Goal: Task Accomplishment & Management: Manage account settings

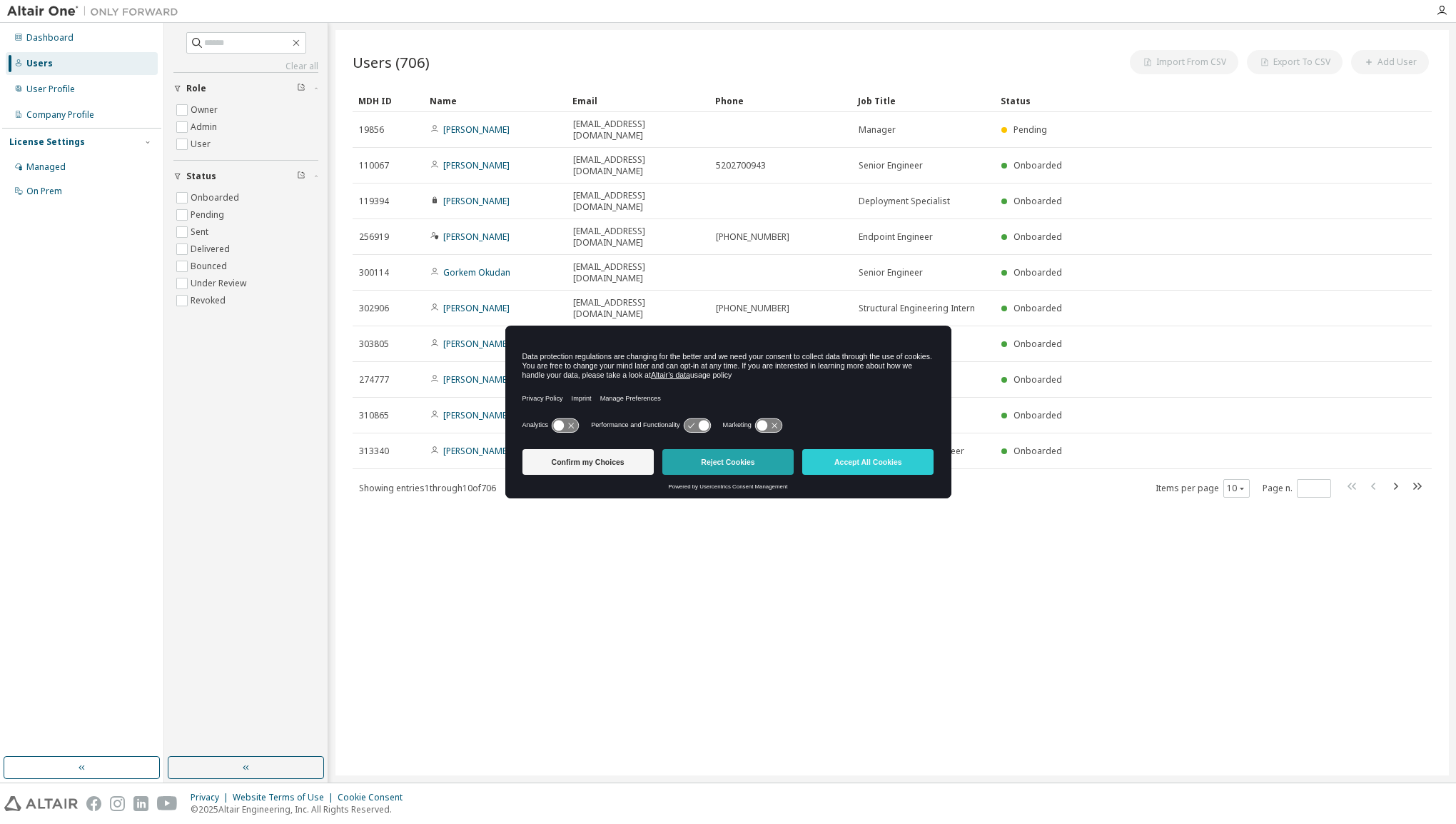
click at [728, 466] on button "Reject Cookies" at bounding box center [728, 462] width 131 height 26
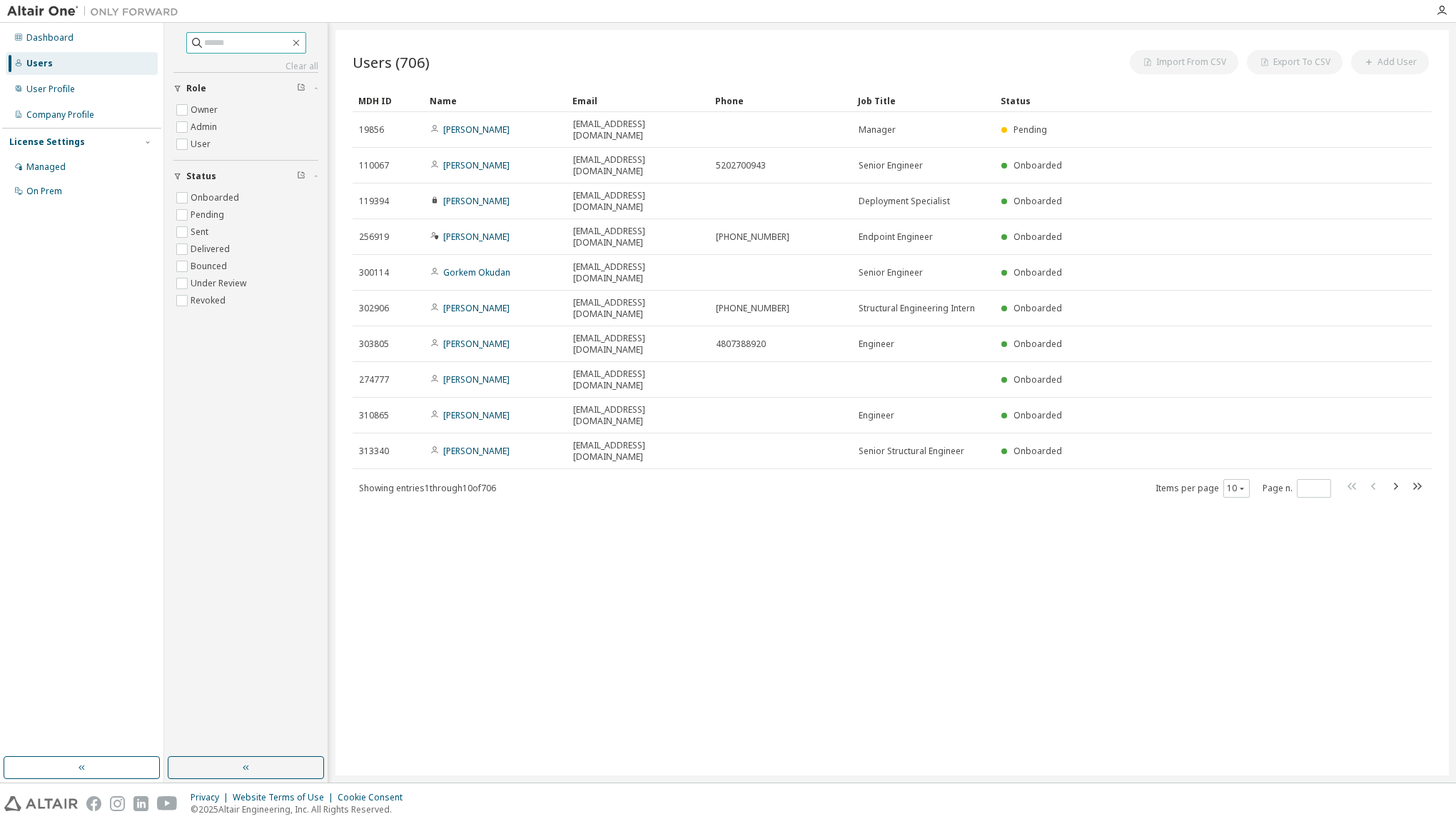
click at [240, 50] on input "text" at bounding box center [247, 43] width 85 height 14
paste input "**********"
type input "**********"
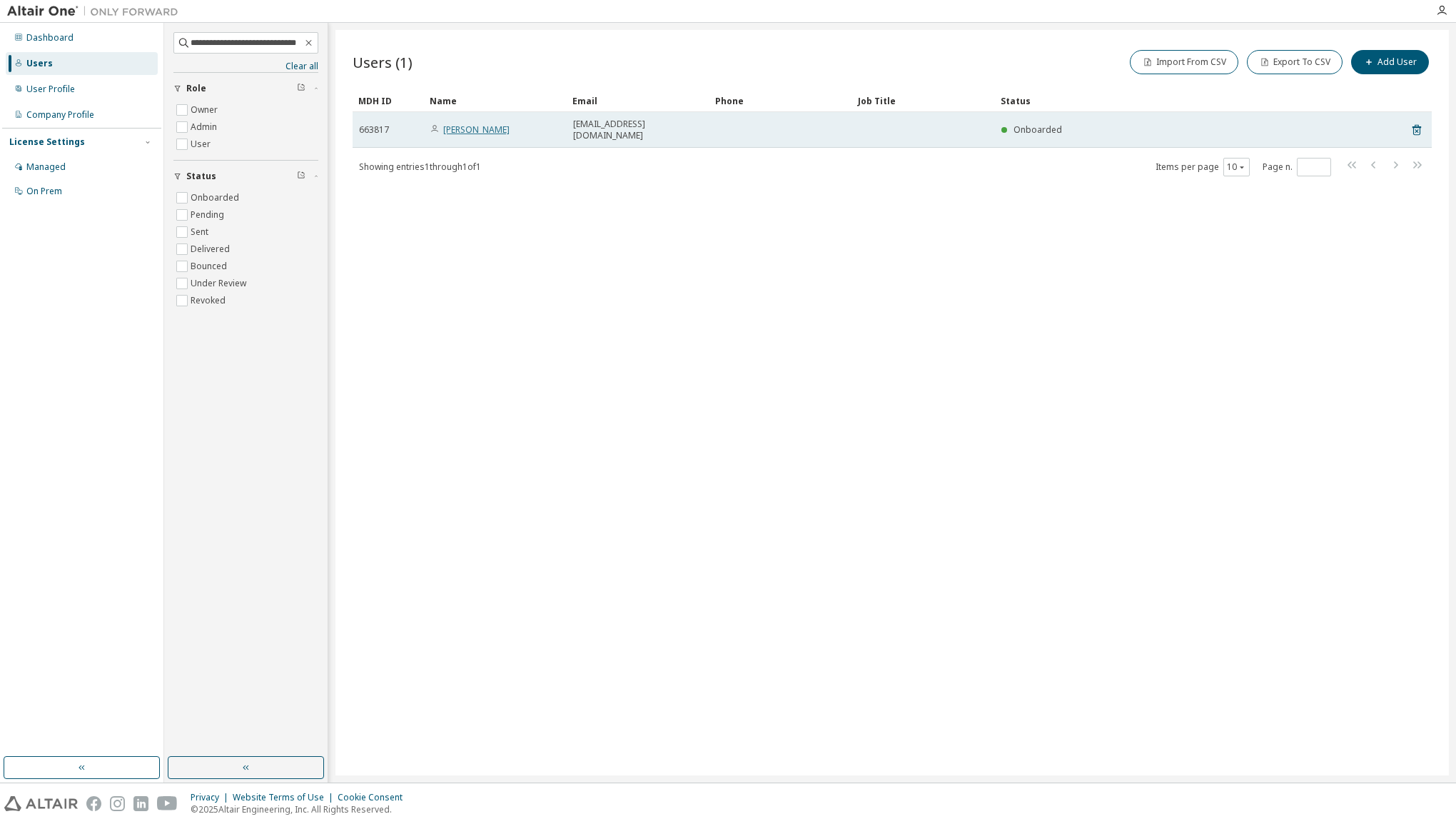
click at [473, 127] on link "Vu Nguyen" at bounding box center [475, 129] width 66 height 12
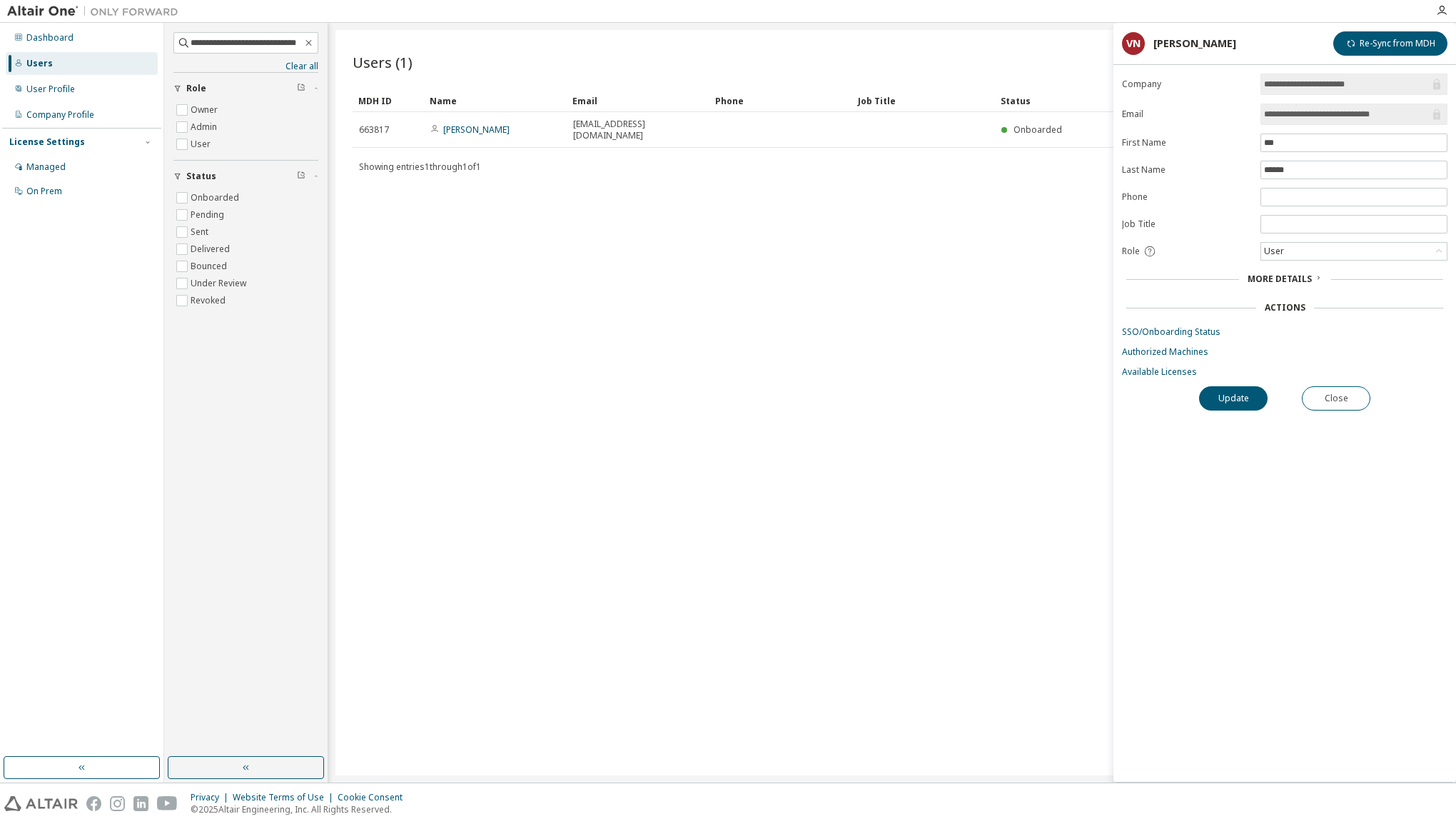
click at [1293, 276] on span "More Details" at bounding box center [1279, 279] width 65 height 12
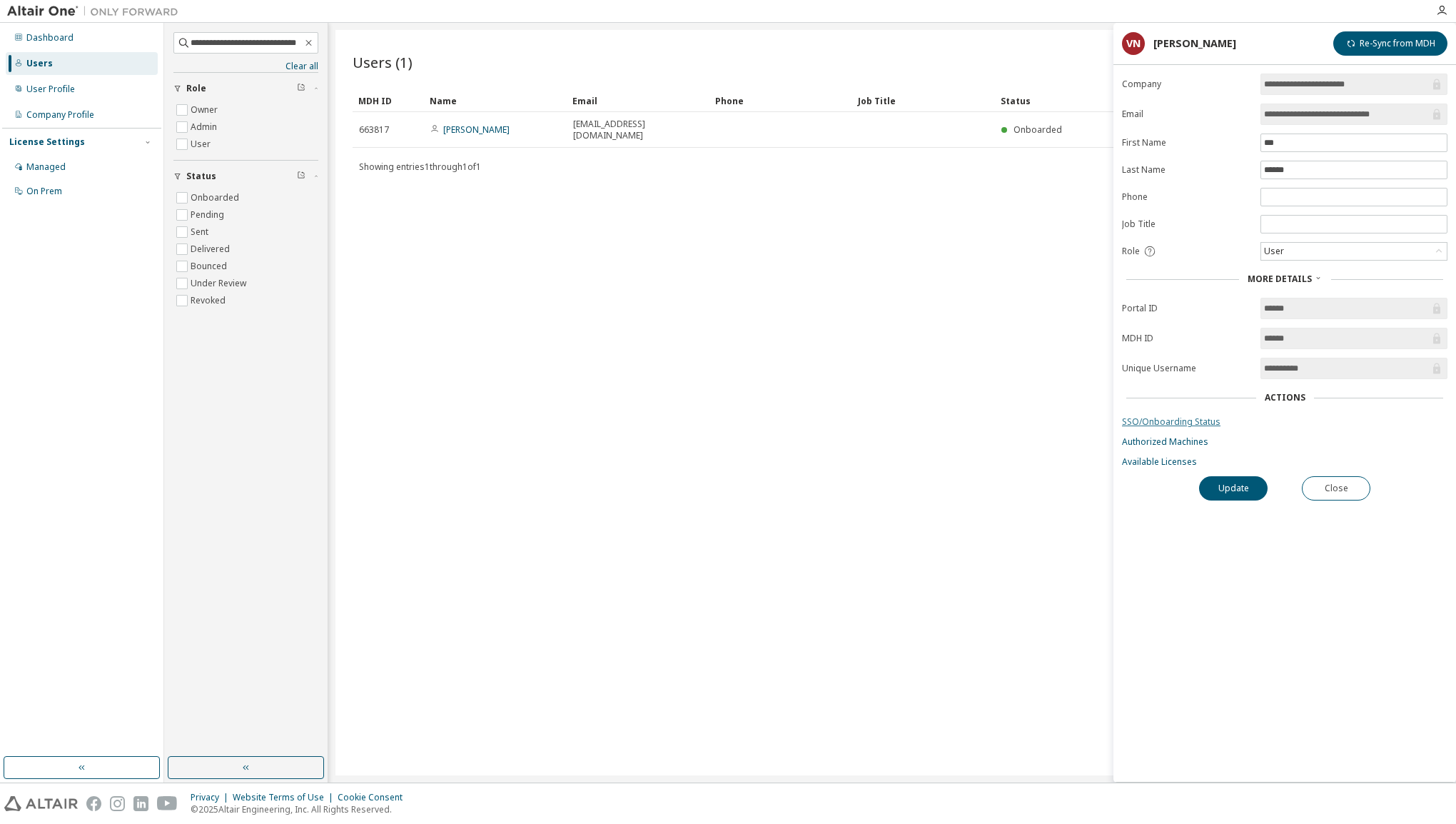
click at [1199, 418] on link "SSO/Onboarding Status" at bounding box center [1284, 422] width 326 height 12
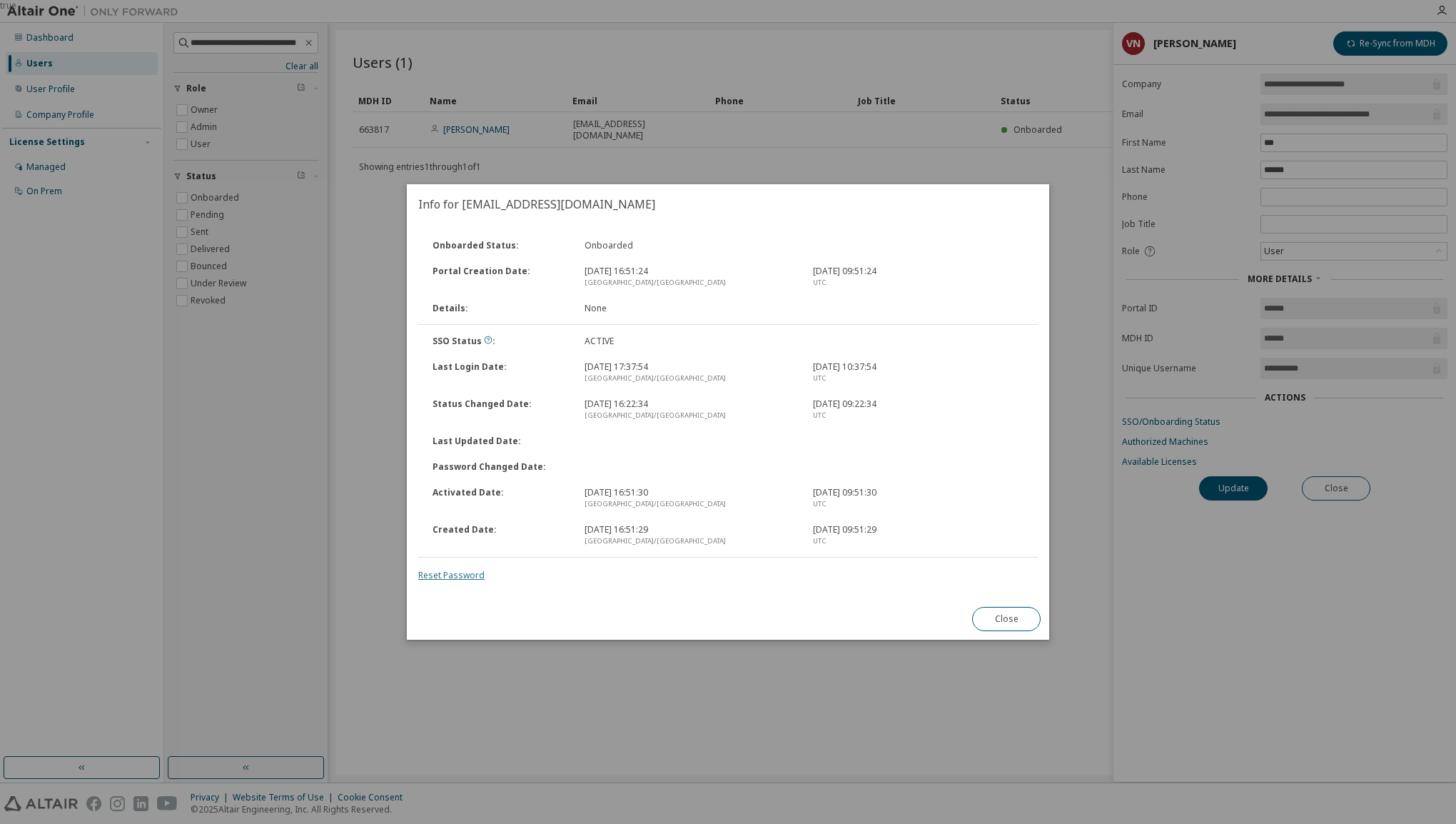
click at [447, 578] on link "Reset Password" at bounding box center [451, 575] width 66 height 12
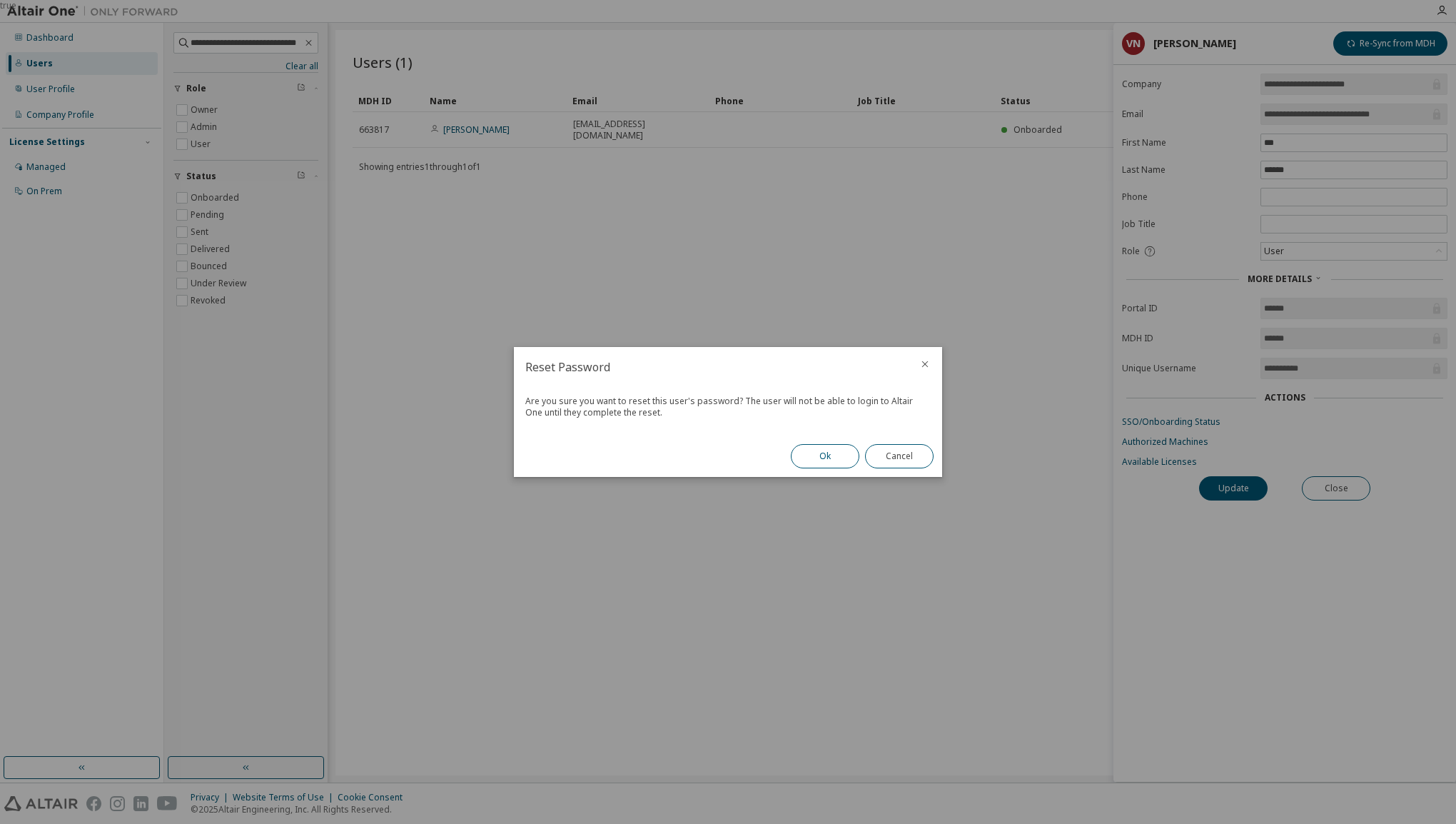
click at [808, 459] on button "Ok" at bounding box center [825, 456] width 68 height 24
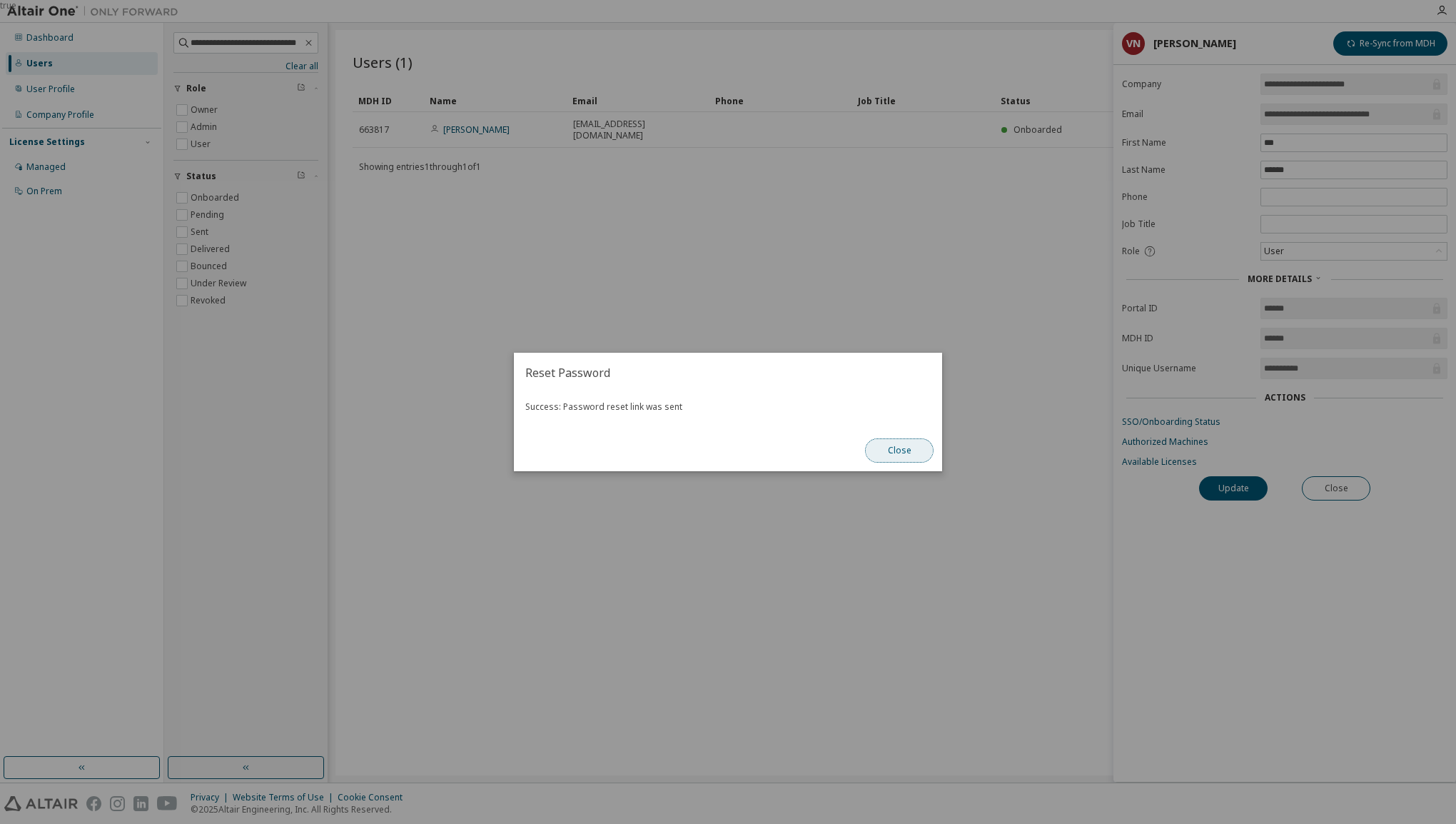
click at [885, 448] on button "Close" at bounding box center [898, 450] width 68 height 24
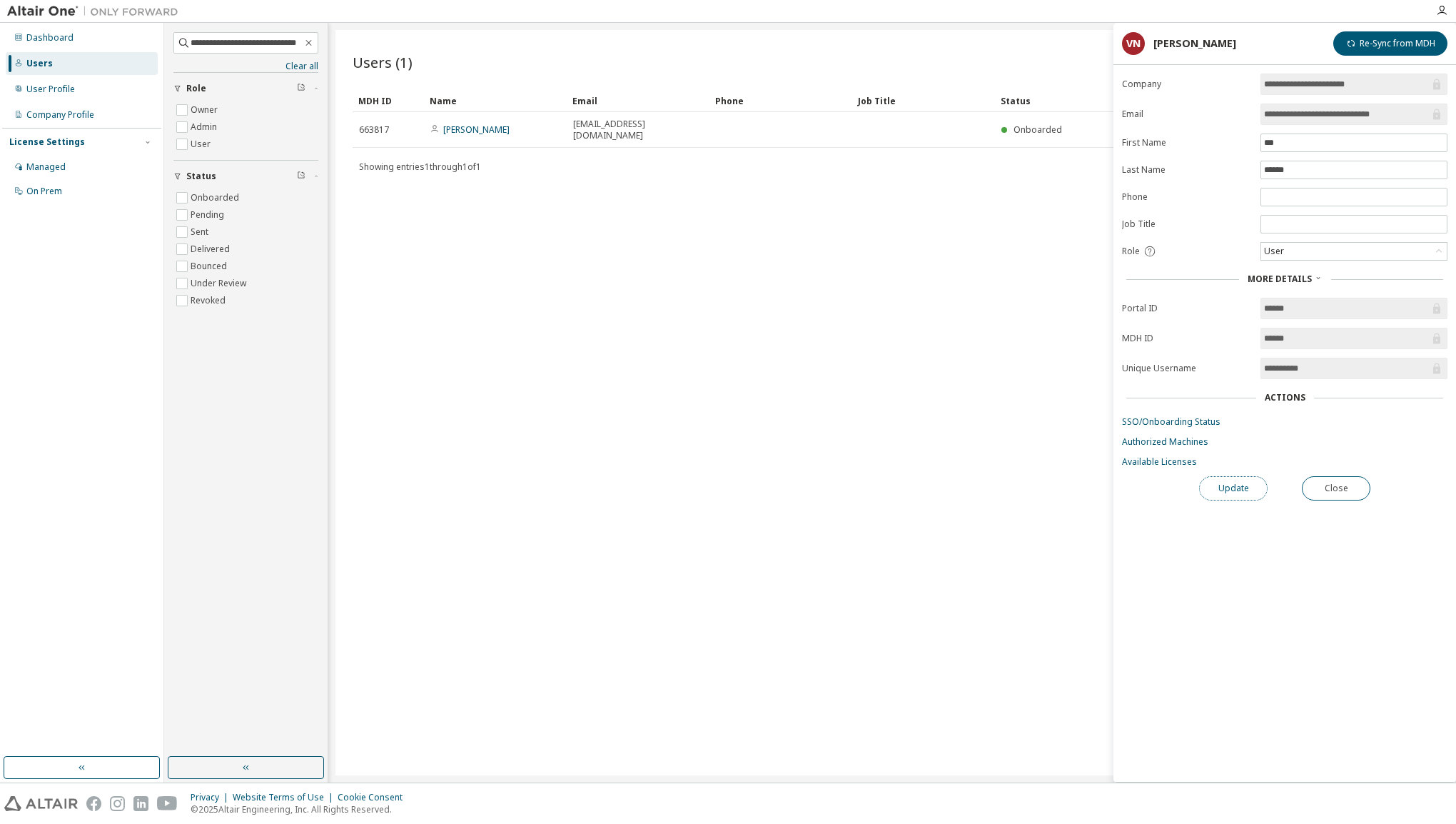
click at [1241, 486] on button "Update" at bounding box center [1233, 488] width 68 height 24
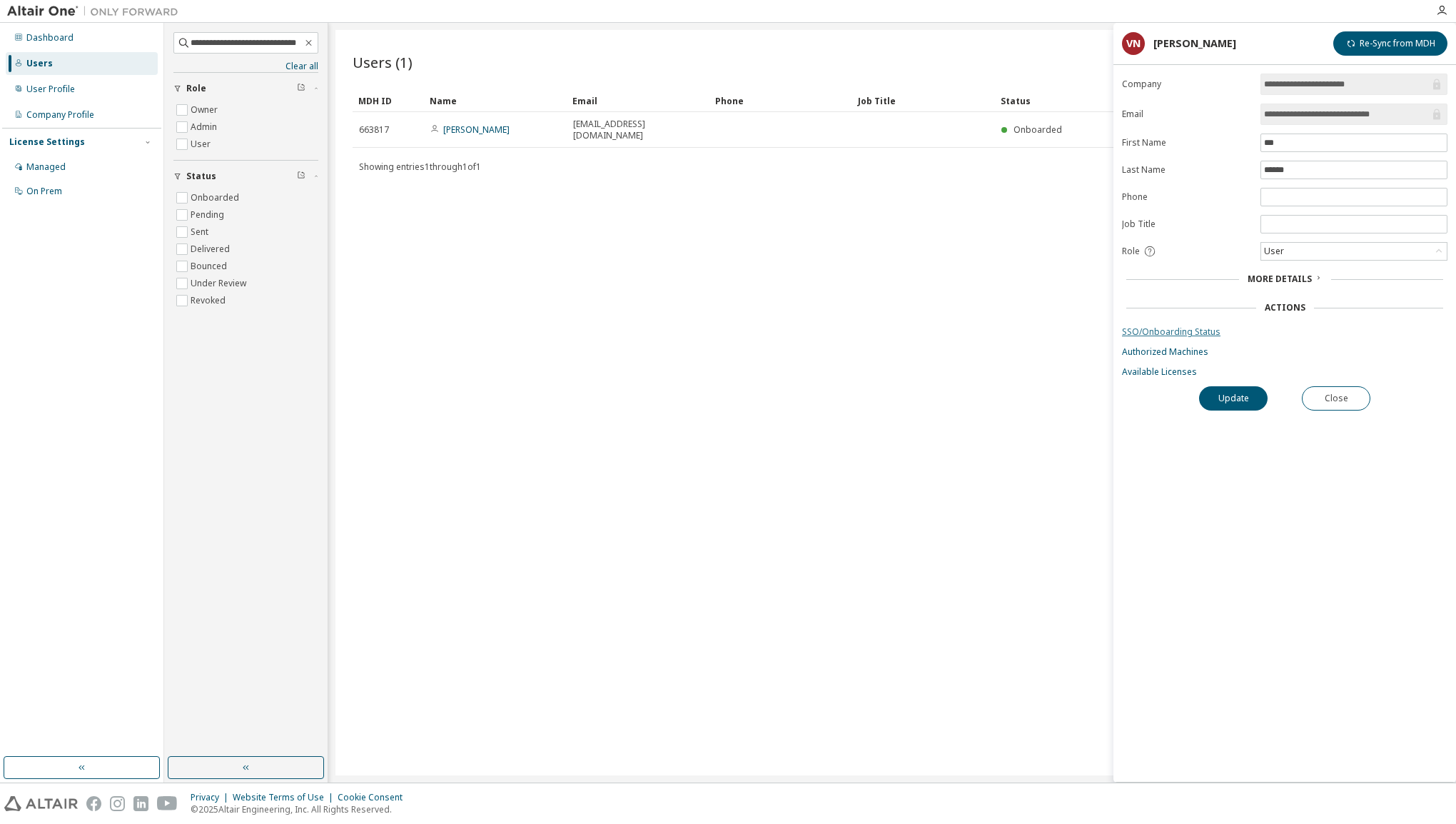
click at [1184, 332] on link "SSO/Onboarding Status" at bounding box center [1284, 333] width 326 height 12
